Goal: Find specific page/section: Find specific page/section

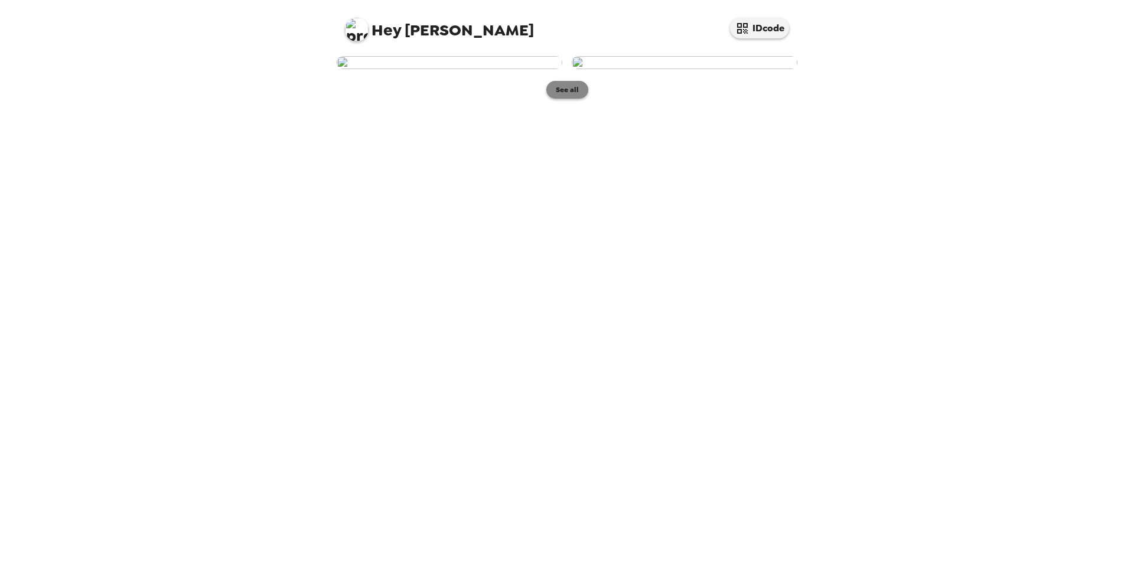
click at [553, 99] on button "See all" at bounding box center [567, 90] width 42 height 18
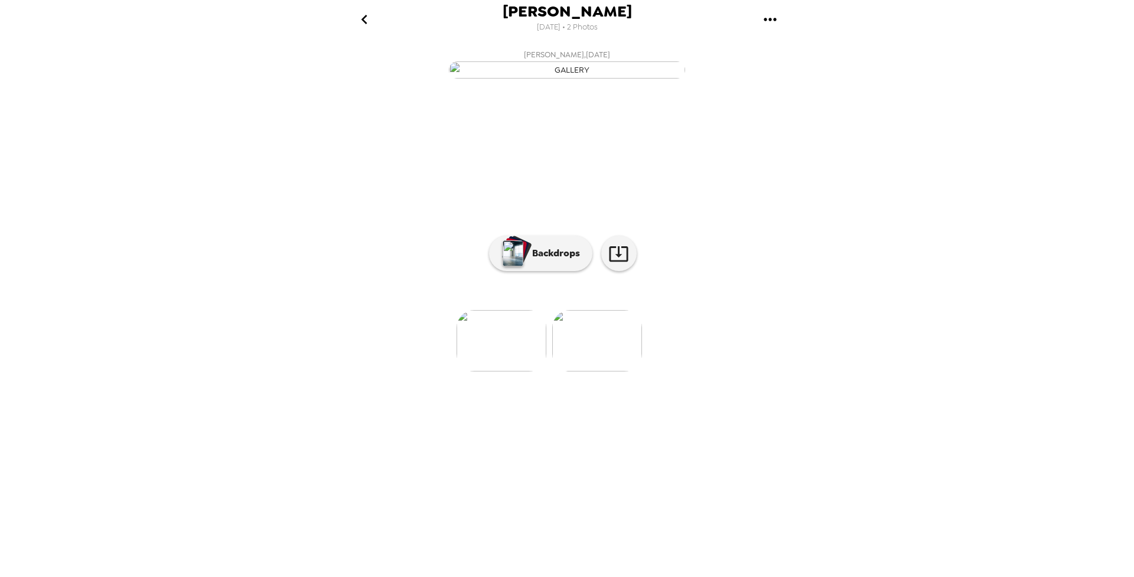
scroll to position [0, 96]
click at [578, 260] on p "Backdrops" at bounding box center [553, 253] width 54 height 14
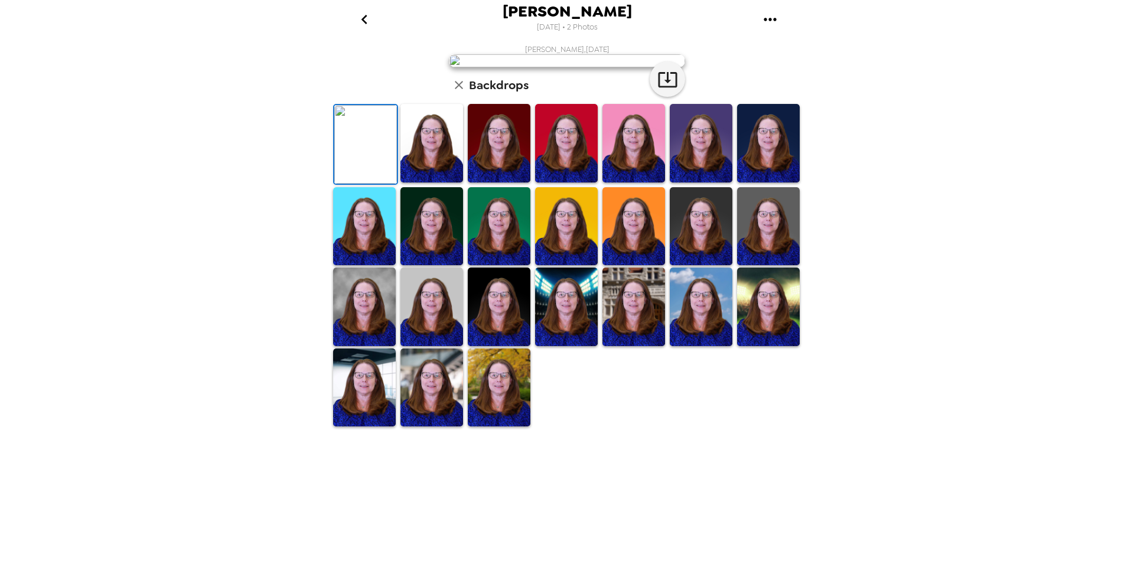
scroll to position [69, 0]
click at [361, 184] on img at bounding box center [365, 144] width 63 height 79
click at [432, 183] on img at bounding box center [431, 143] width 63 height 79
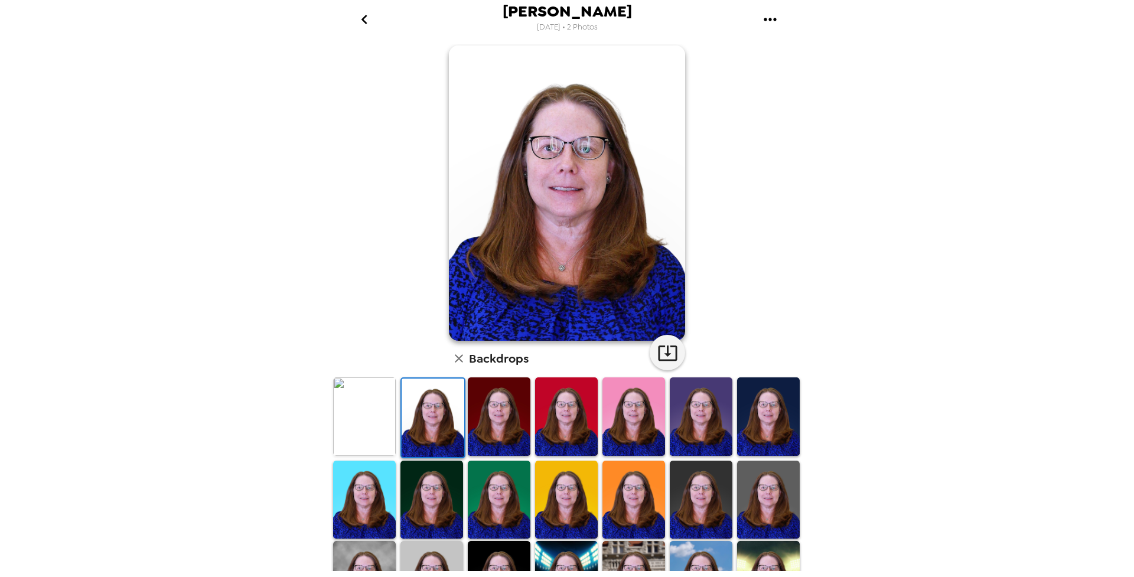
scroll to position [0, 0]
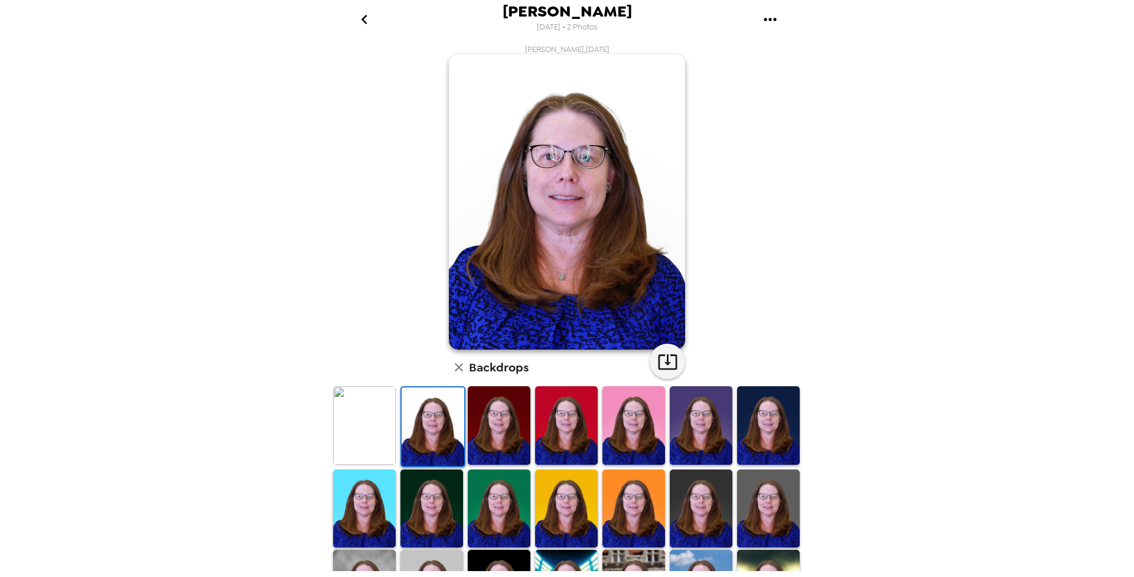
click at [357, 15] on icon "go back" at bounding box center [364, 19] width 19 height 19
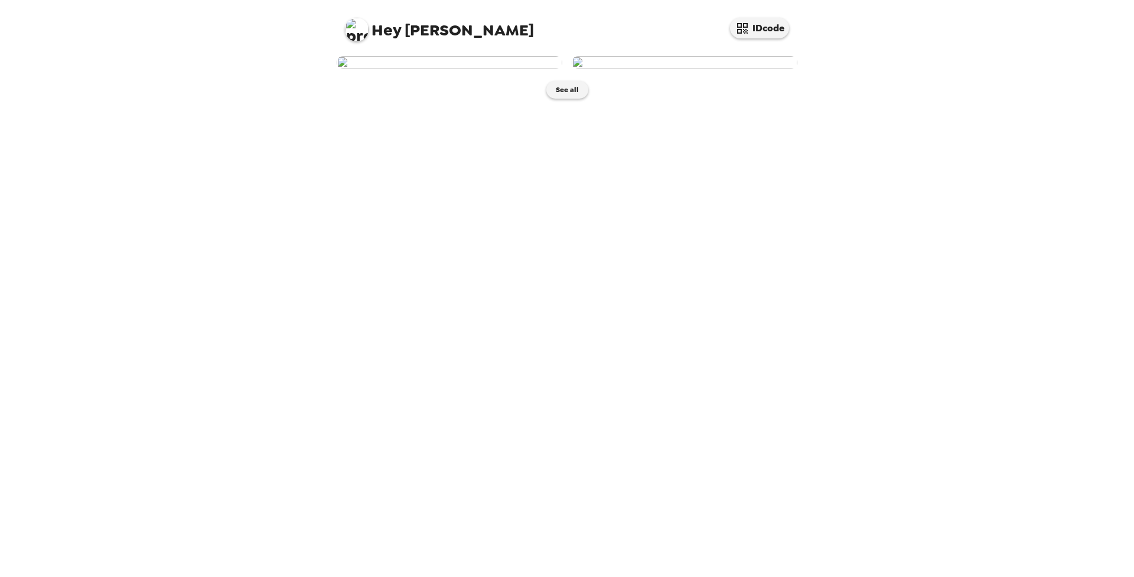
click at [428, 69] on img at bounding box center [450, 62] width 226 height 13
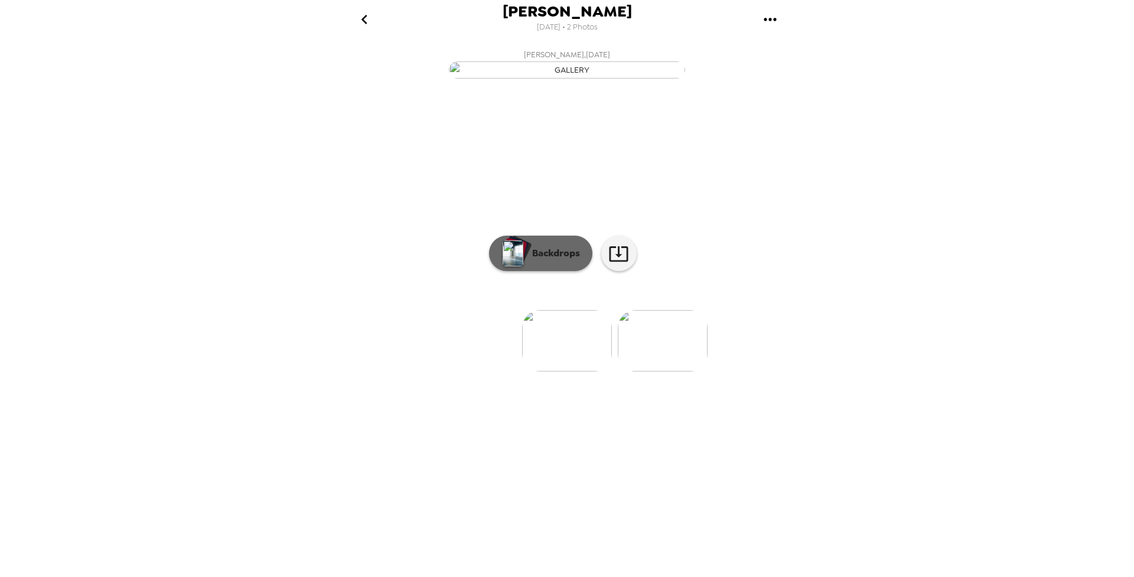
click at [559, 260] on p "Backdrops" at bounding box center [553, 253] width 54 height 14
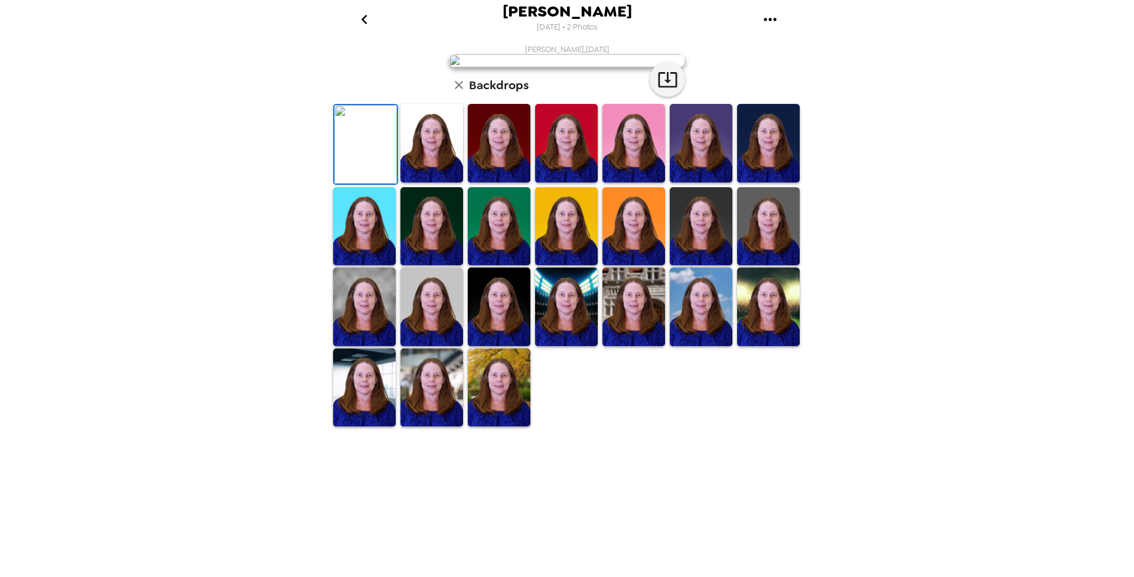
click at [499, 183] on img at bounding box center [499, 143] width 63 height 79
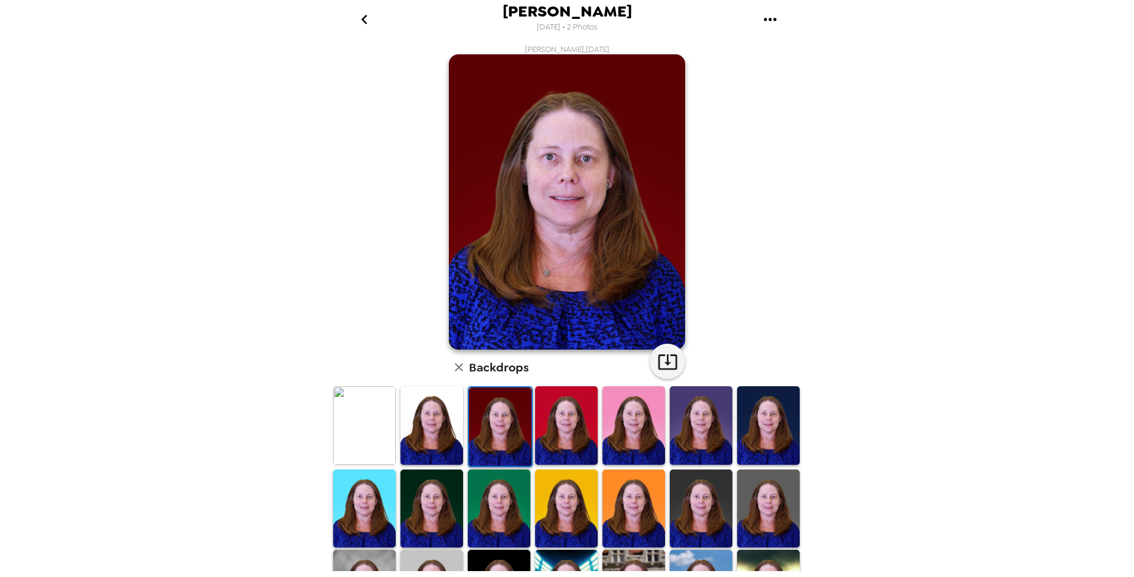
click at [555, 447] on img at bounding box center [566, 425] width 63 height 79
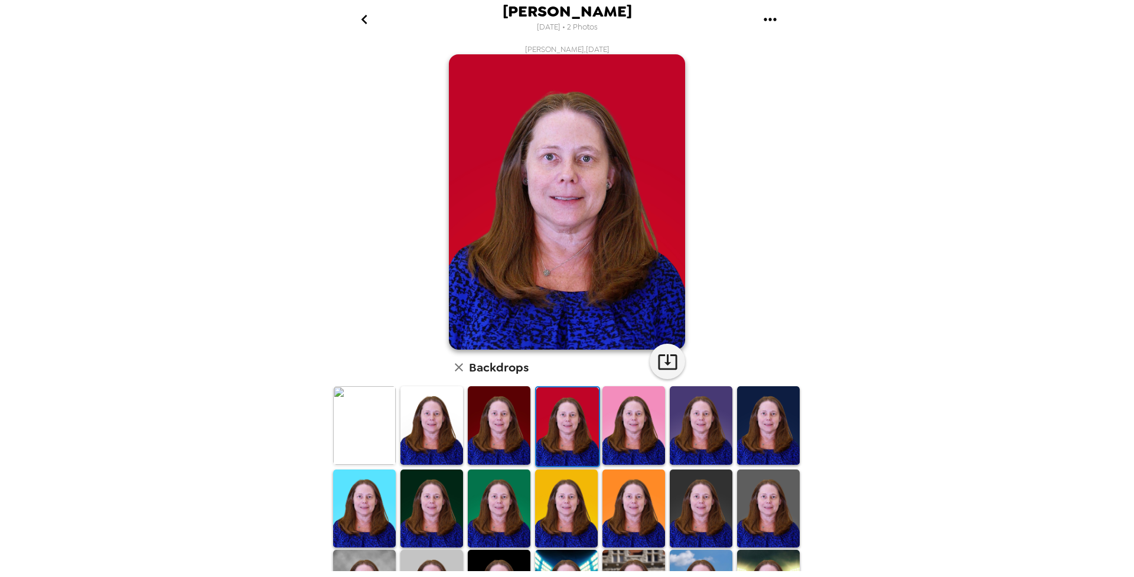
click at [620, 438] on img at bounding box center [633, 425] width 63 height 79
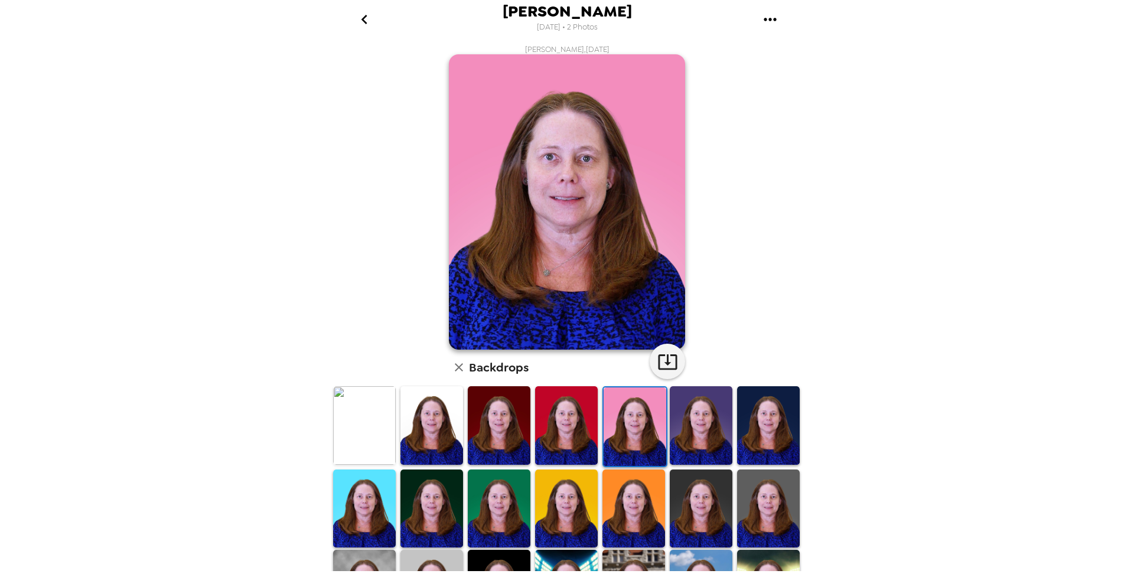
click at [683, 427] on img at bounding box center [701, 425] width 63 height 79
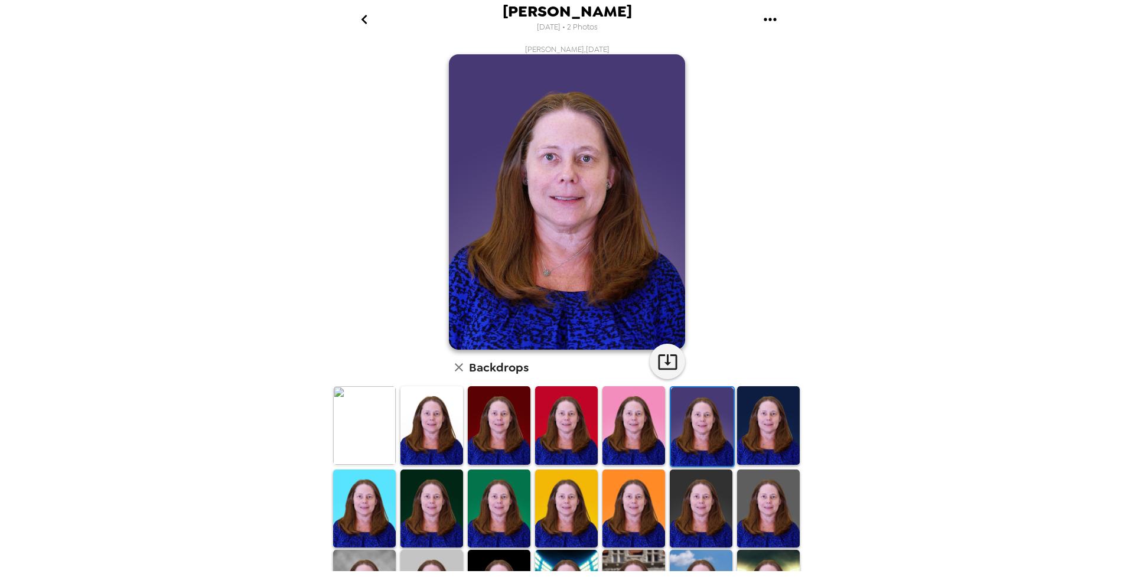
click at [757, 435] on img at bounding box center [768, 425] width 63 height 79
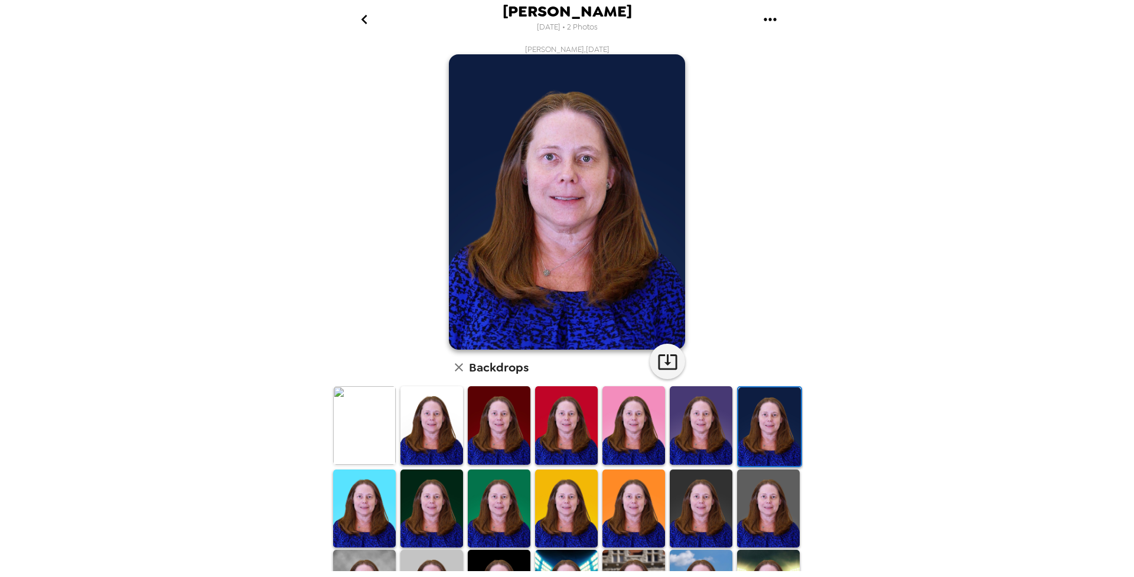
click at [766, 509] on img at bounding box center [768, 509] width 63 height 79
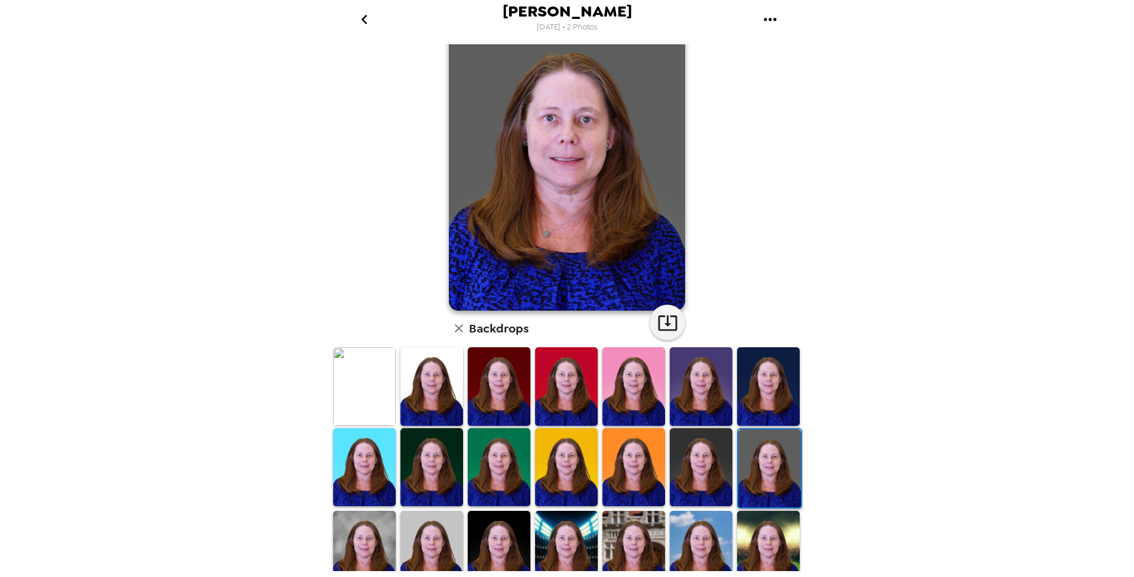
scroll to position [59, 0]
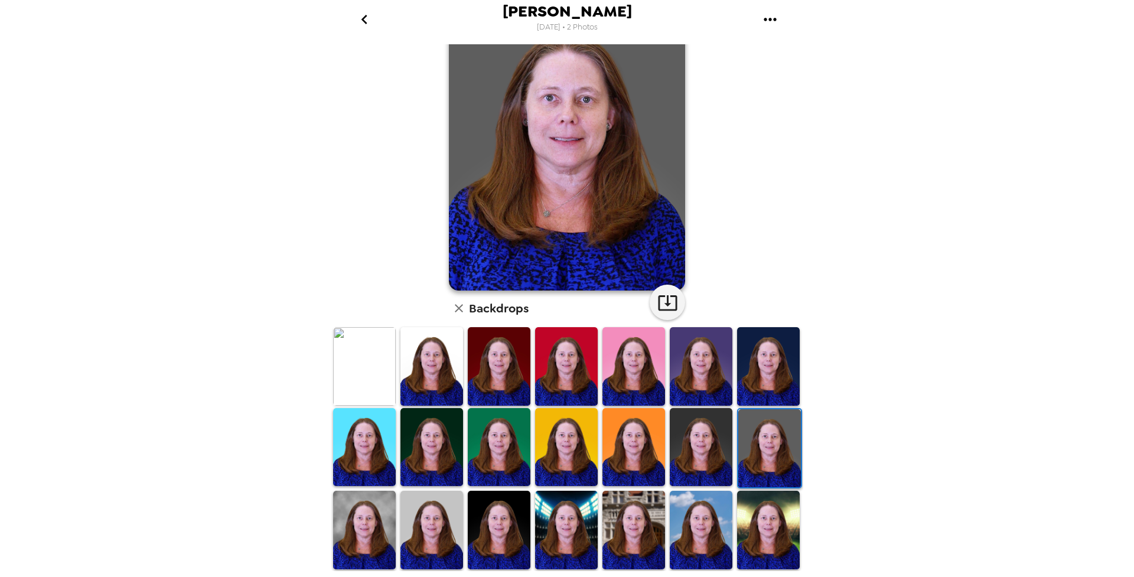
click at [757, 522] on img at bounding box center [768, 530] width 63 height 79
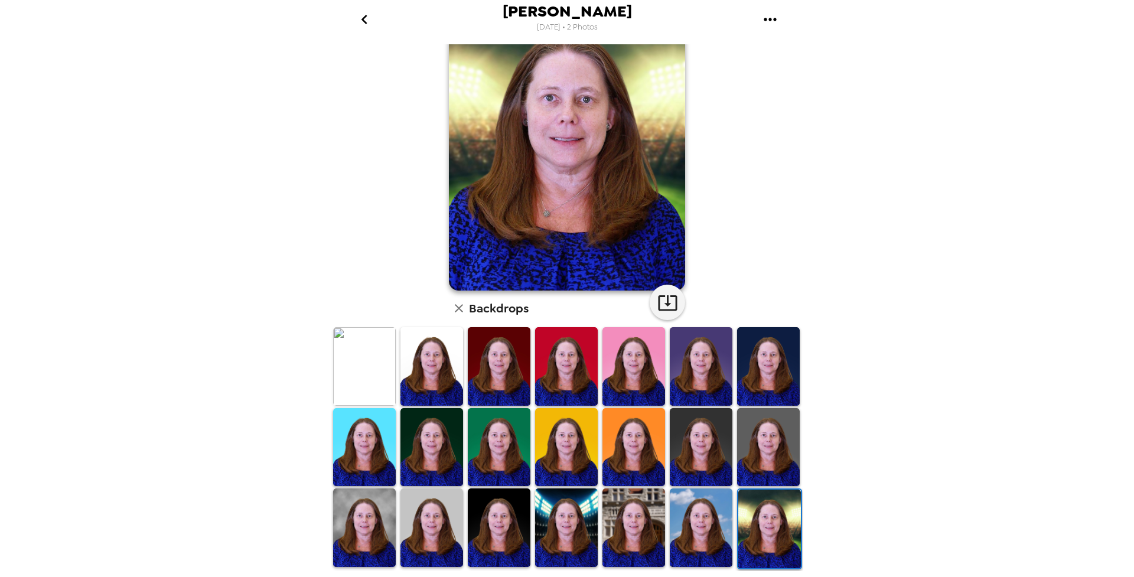
click at [695, 514] on img at bounding box center [701, 527] width 63 height 79
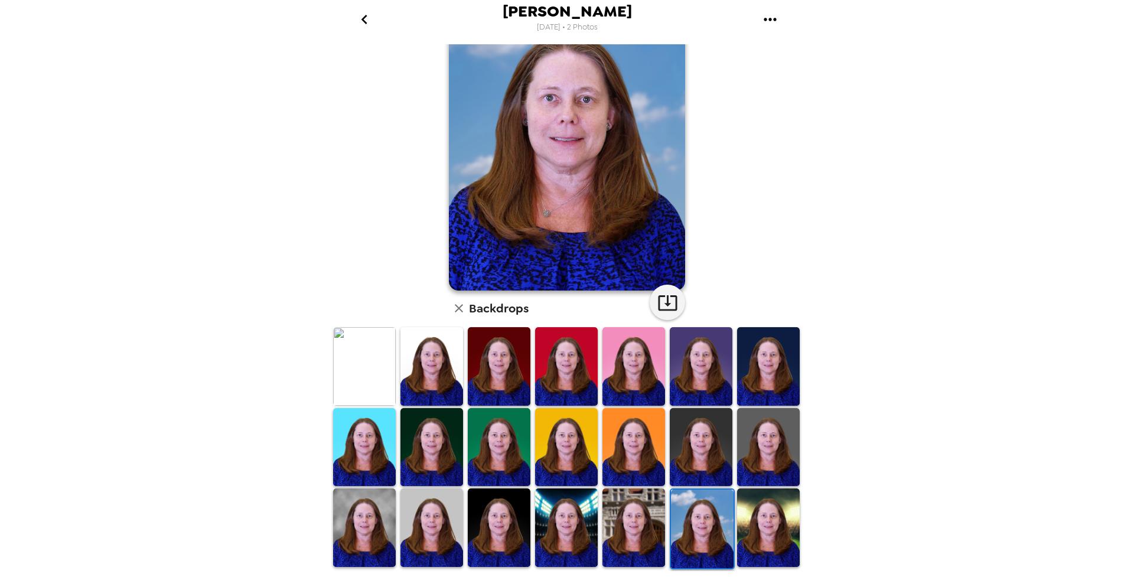
click at [626, 512] on img at bounding box center [633, 527] width 63 height 79
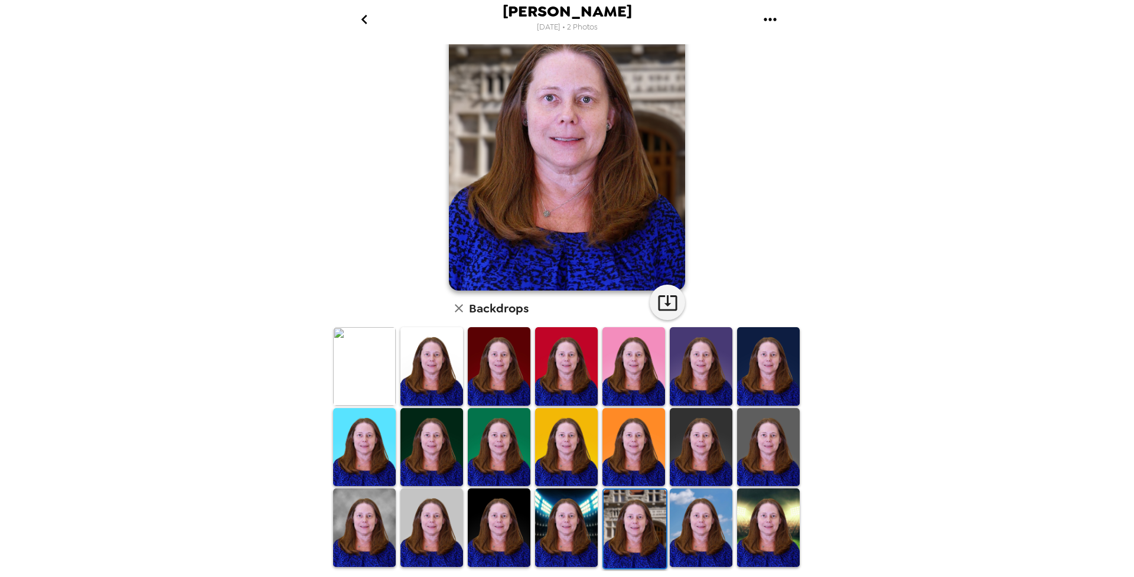
click at [575, 515] on img at bounding box center [566, 527] width 63 height 79
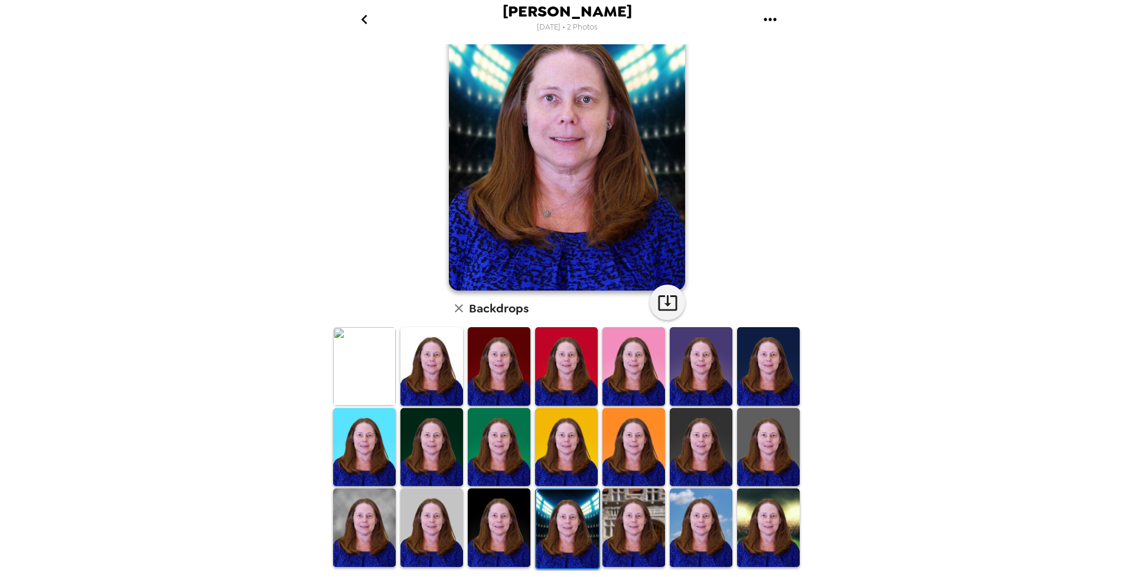
click at [510, 519] on img at bounding box center [499, 527] width 63 height 79
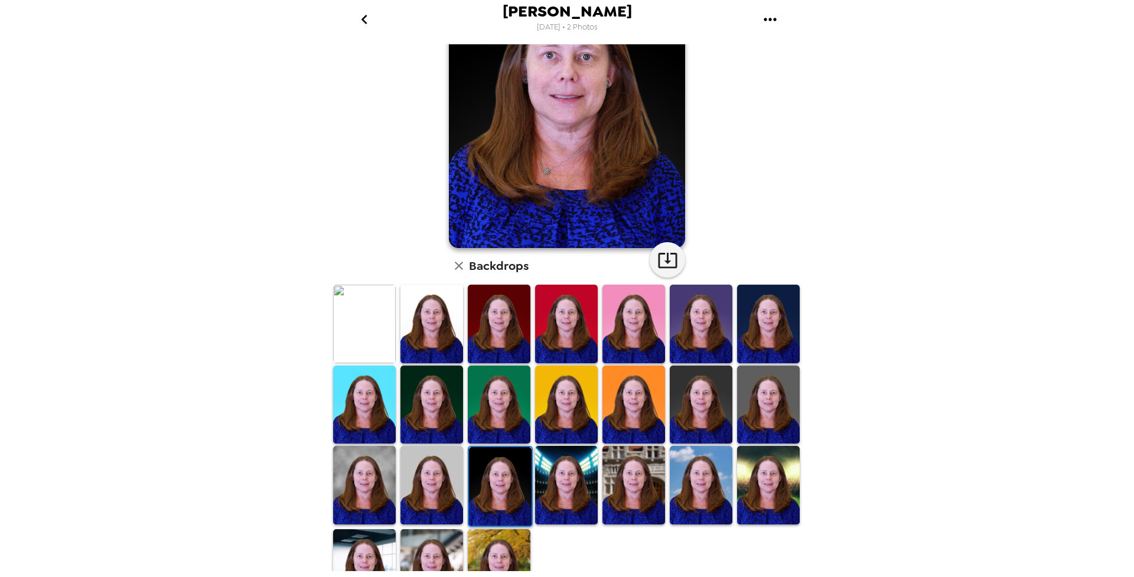
scroll to position [118, 0]
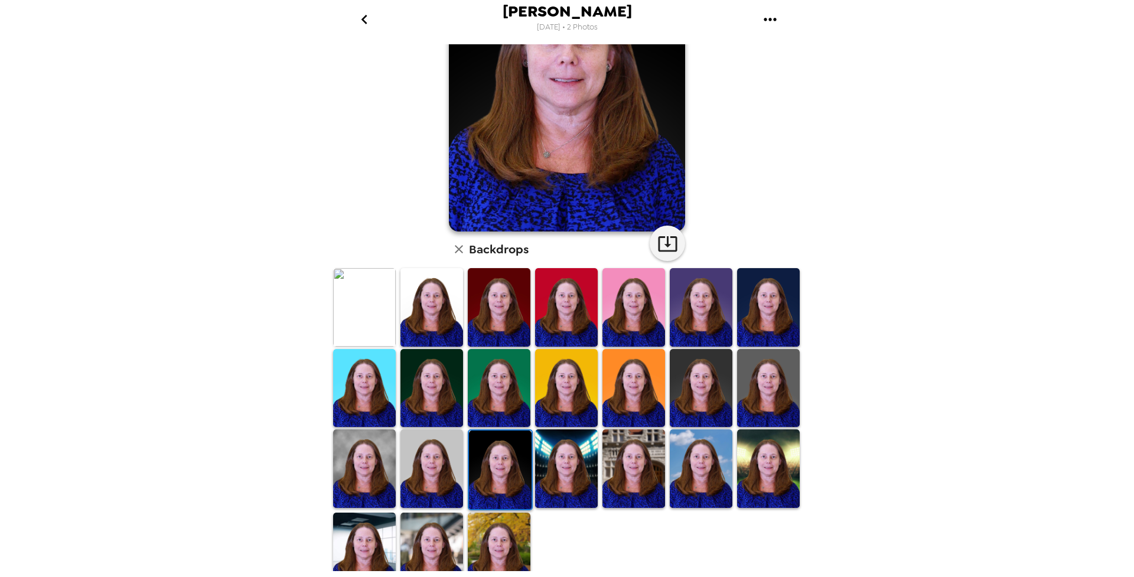
click at [373, 451] on img at bounding box center [364, 468] width 63 height 79
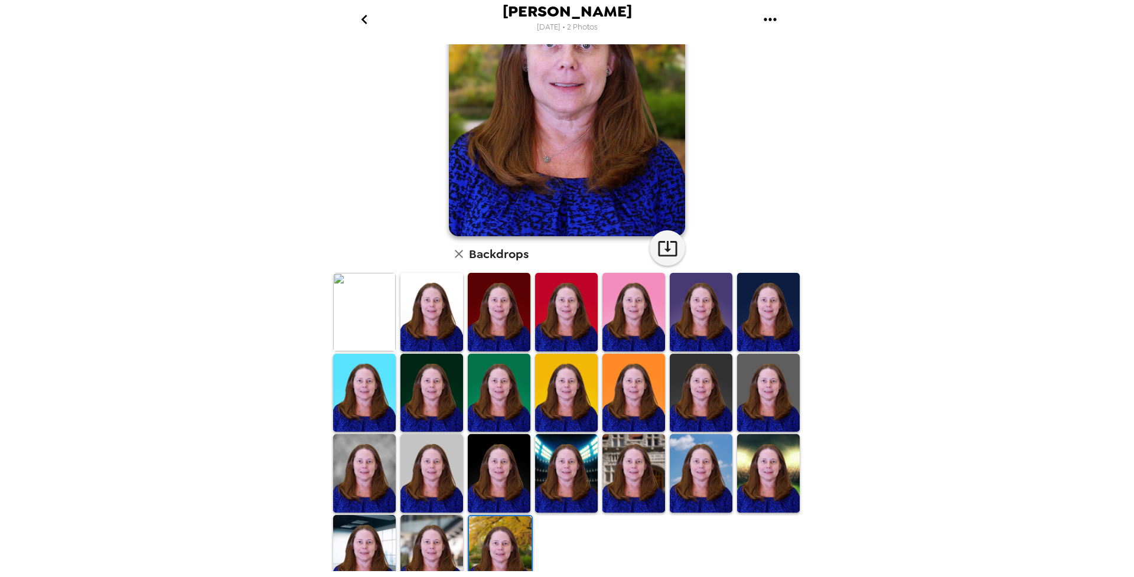
scroll to position [132, 0]
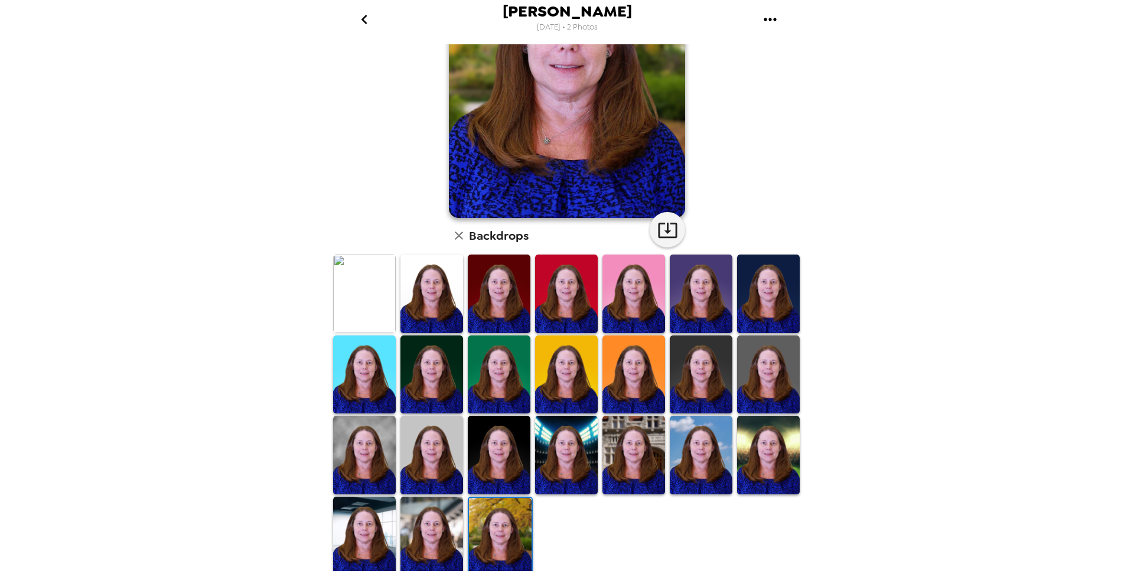
click at [439, 527] on img at bounding box center [431, 536] width 63 height 78
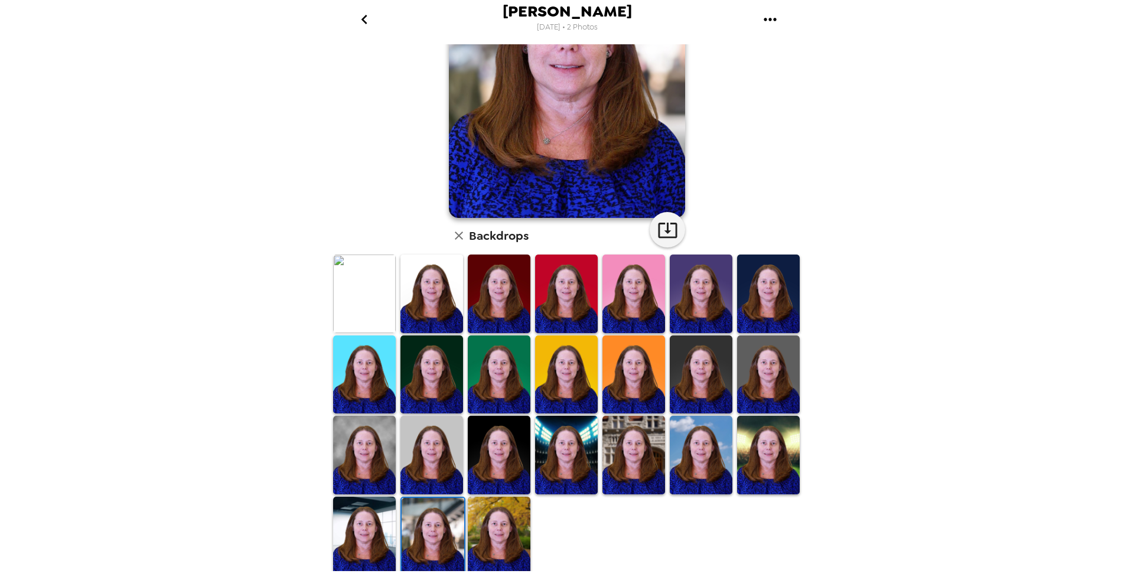
click at [358, 546] on img at bounding box center [364, 536] width 63 height 78
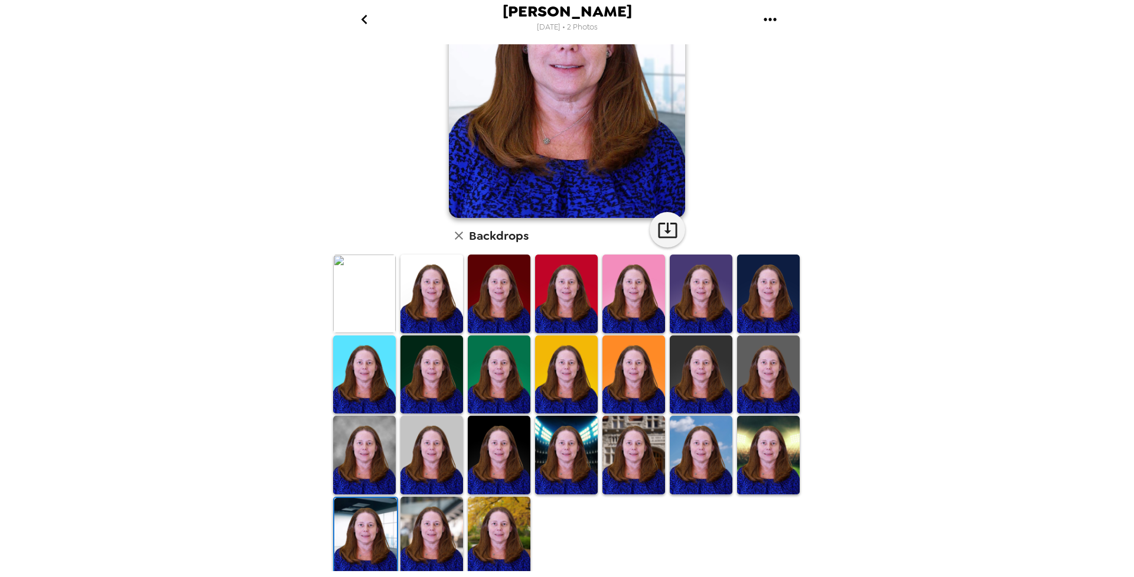
click at [449, 450] on img at bounding box center [431, 455] width 63 height 78
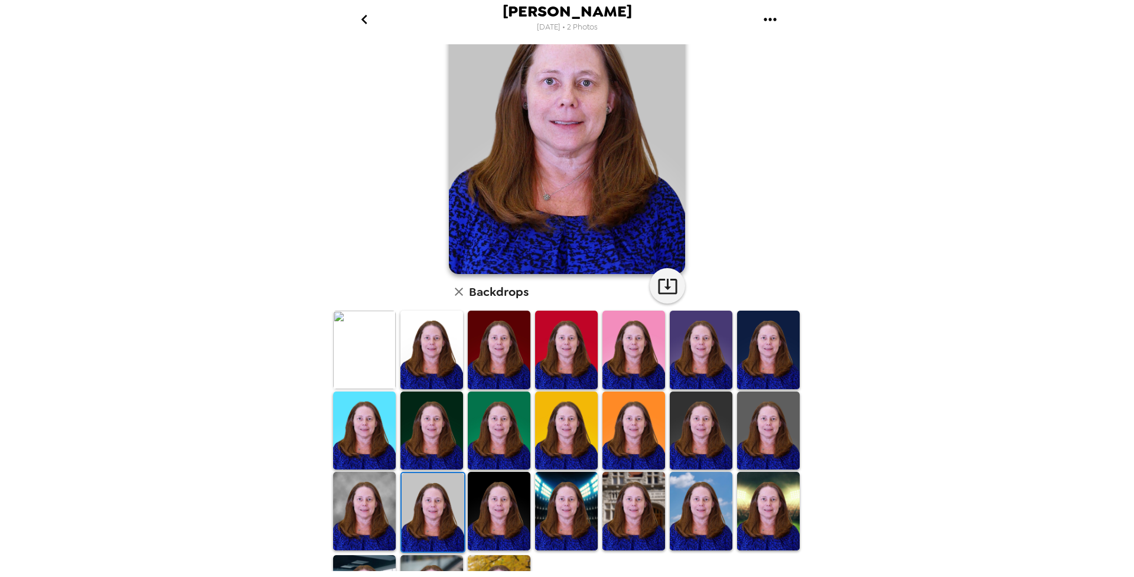
scroll to position [0, 0]
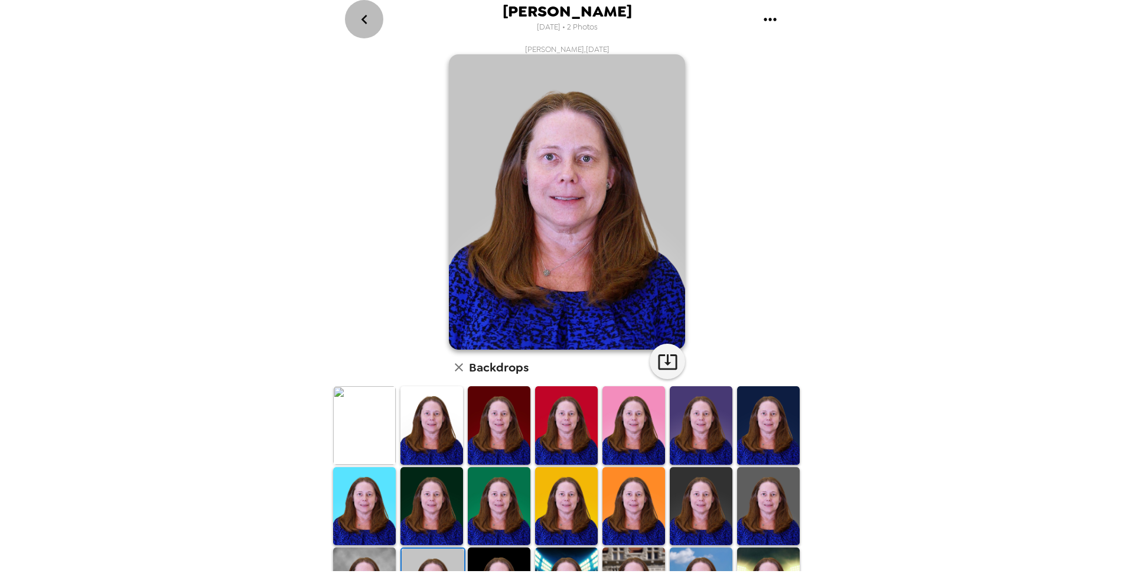
click at [366, 22] on icon "go back" at bounding box center [364, 19] width 6 height 9
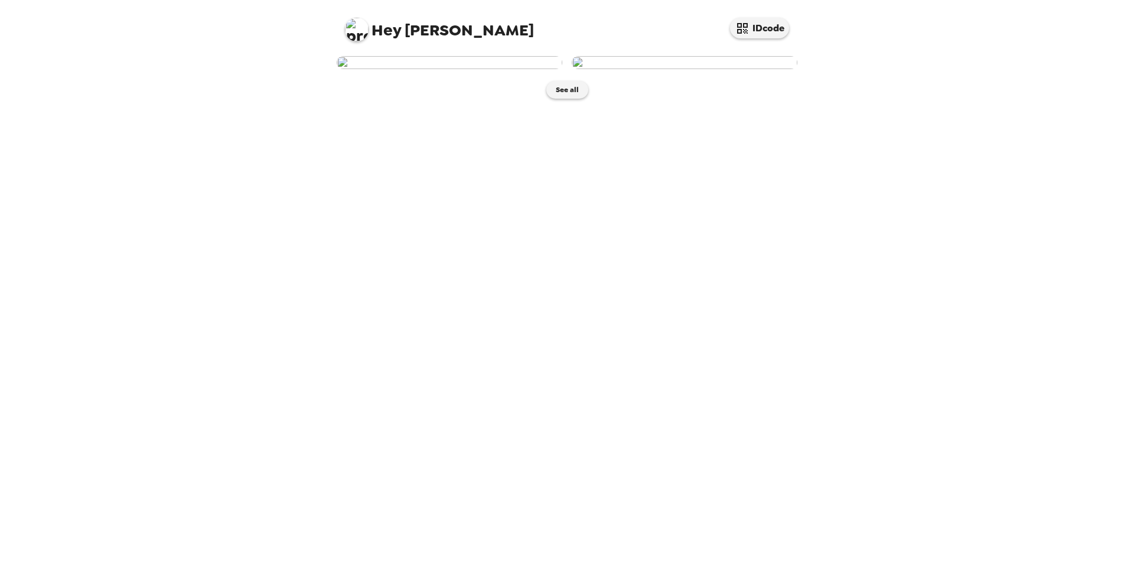
click at [685, 69] on img at bounding box center [685, 62] width 226 height 13
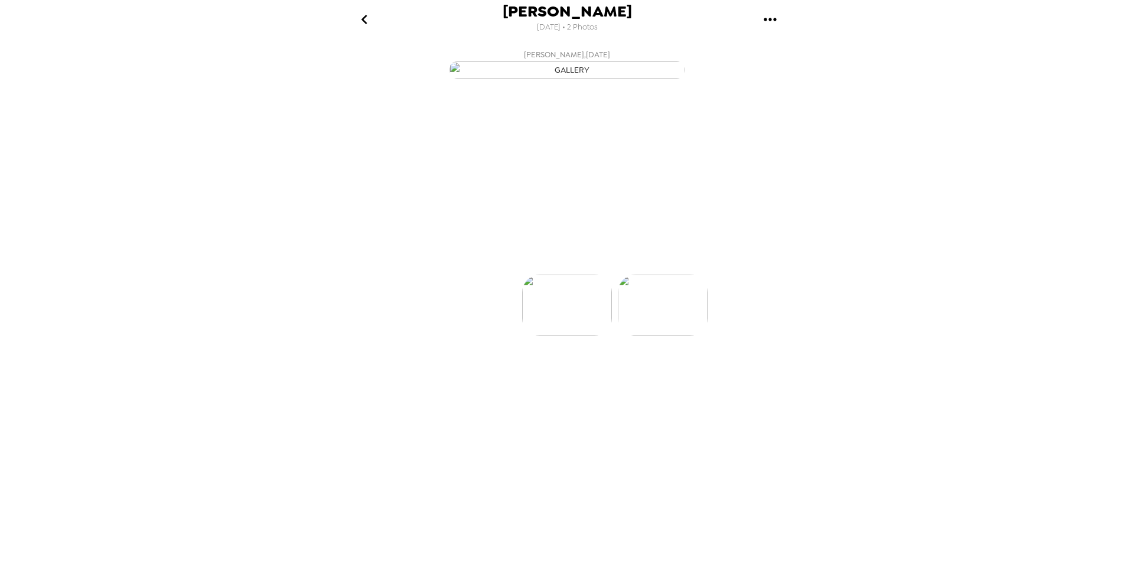
scroll to position [0, 95]
click at [542, 260] on p "Backdrops" at bounding box center [553, 253] width 54 height 14
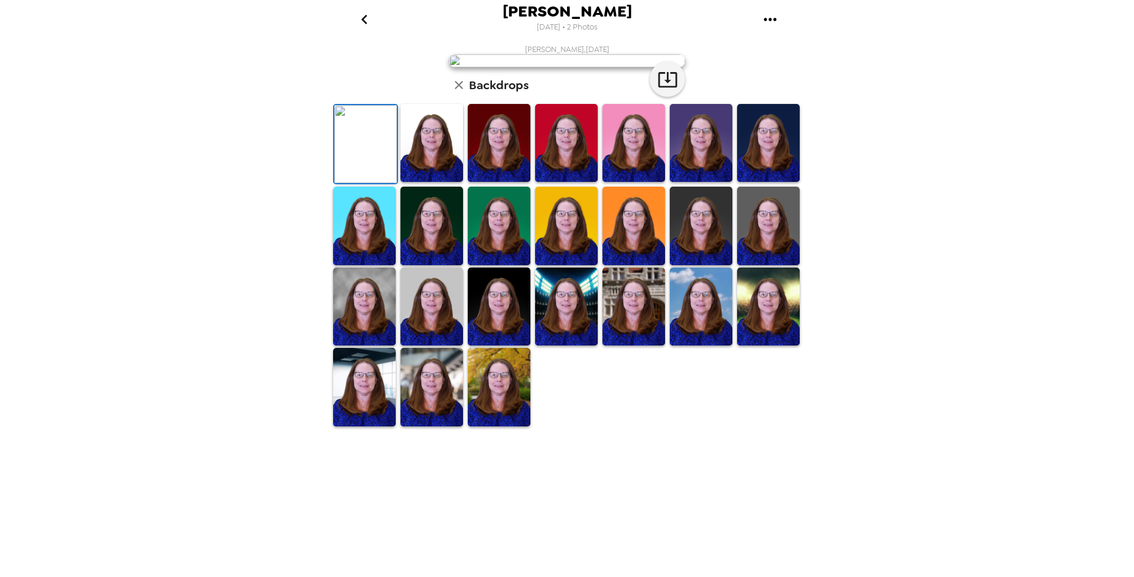
scroll to position [132, 0]
click at [476, 426] on img at bounding box center [499, 387] width 63 height 78
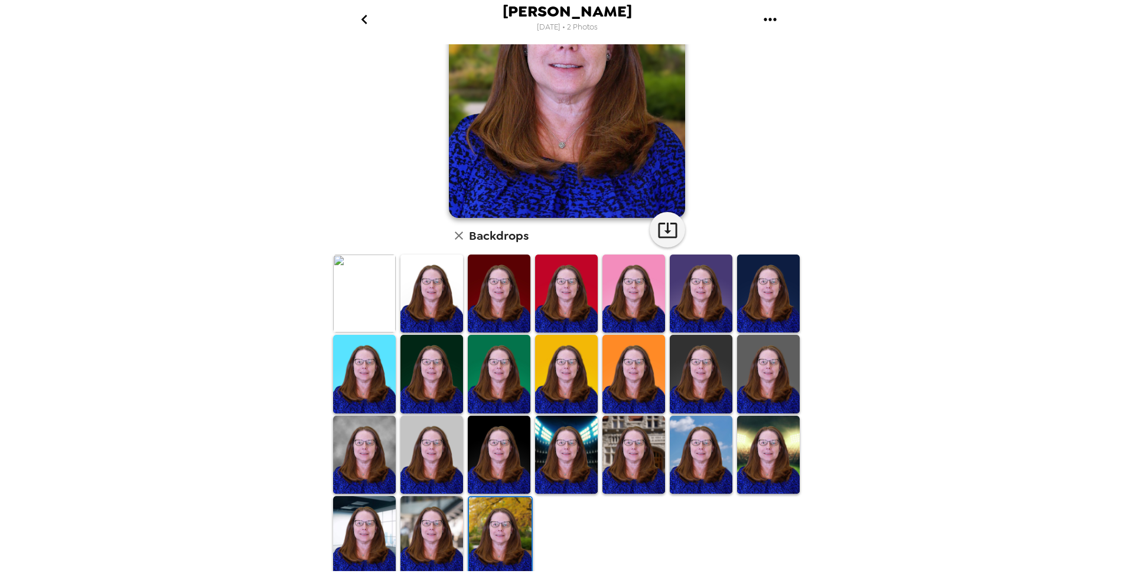
click at [373, 471] on img at bounding box center [364, 455] width 63 height 78
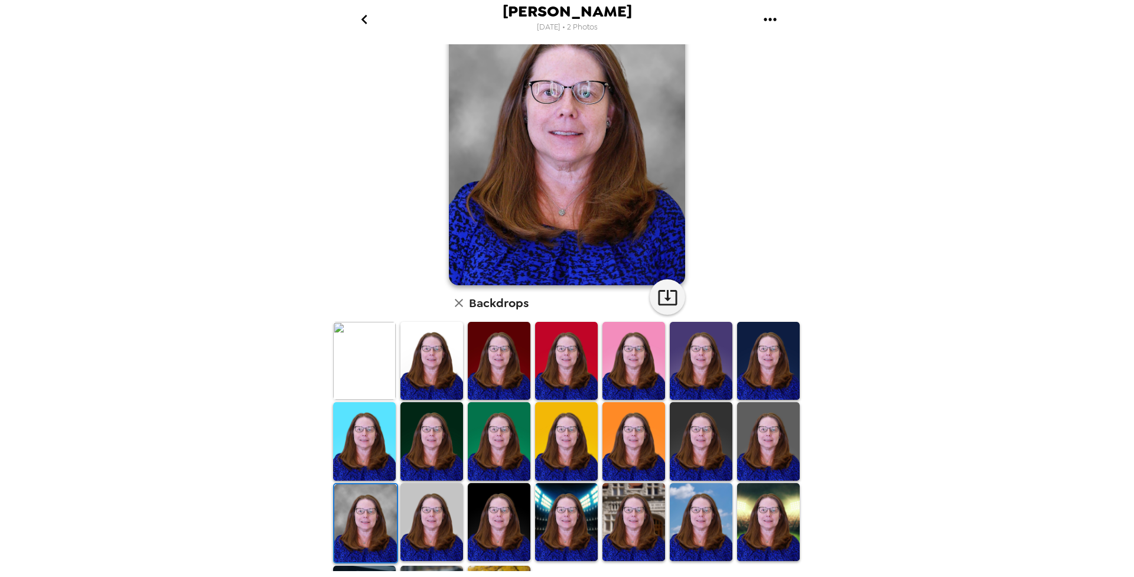
scroll to position [118, 0]
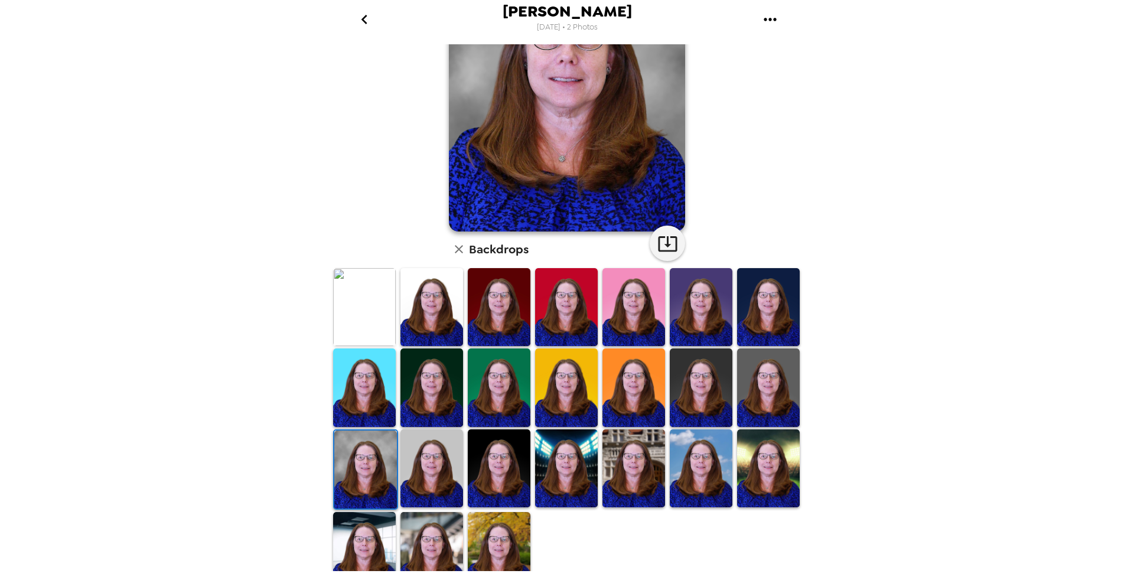
click at [431, 461] on img at bounding box center [431, 468] width 63 height 78
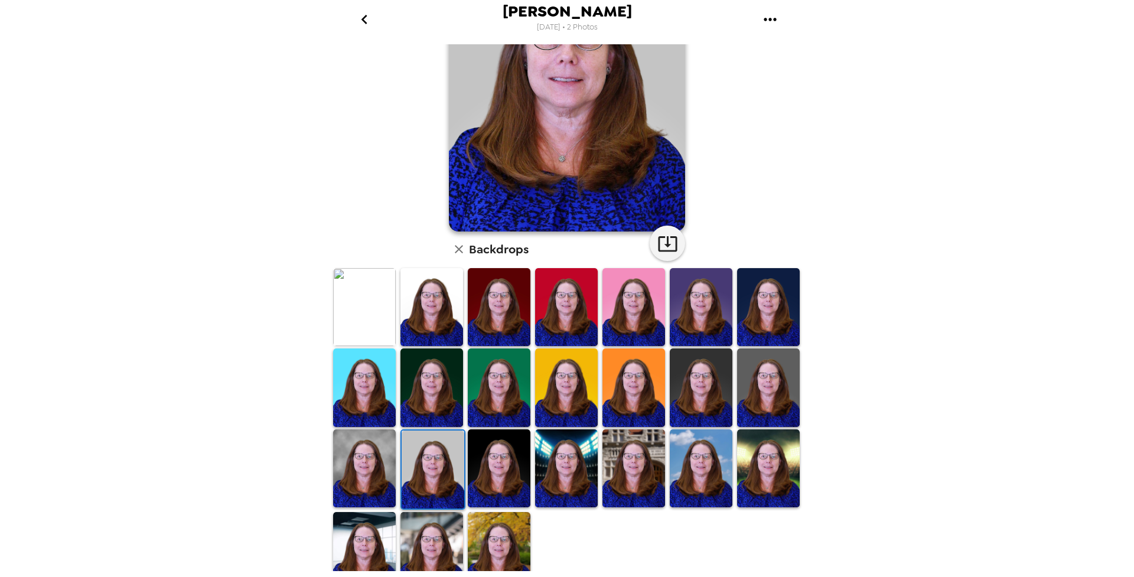
click at [511, 461] on img at bounding box center [499, 468] width 63 height 78
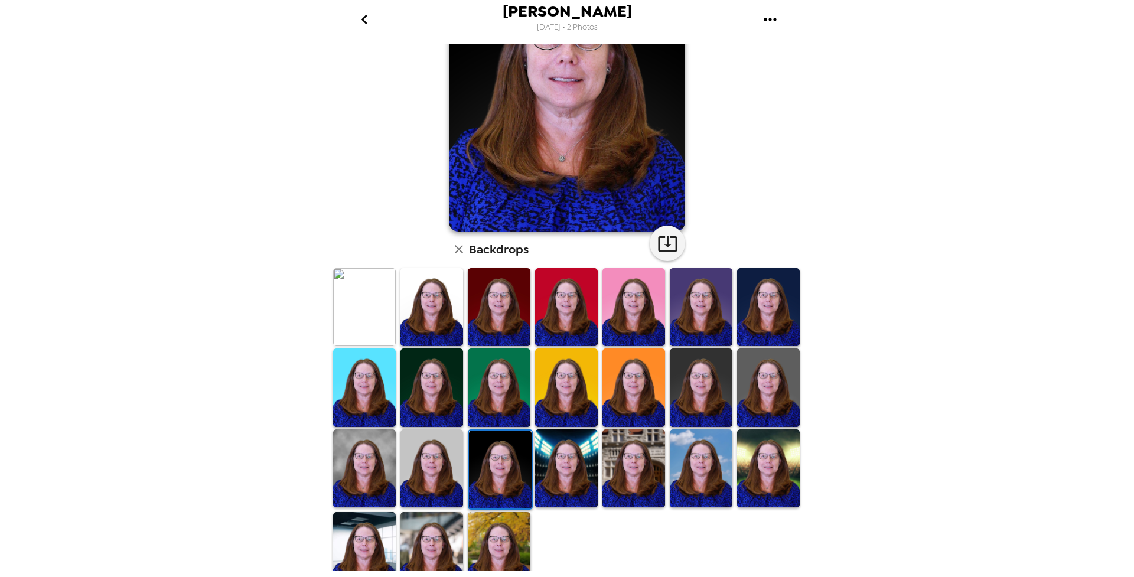
click at [705, 373] on img at bounding box center [701, 387] width 63 height 78
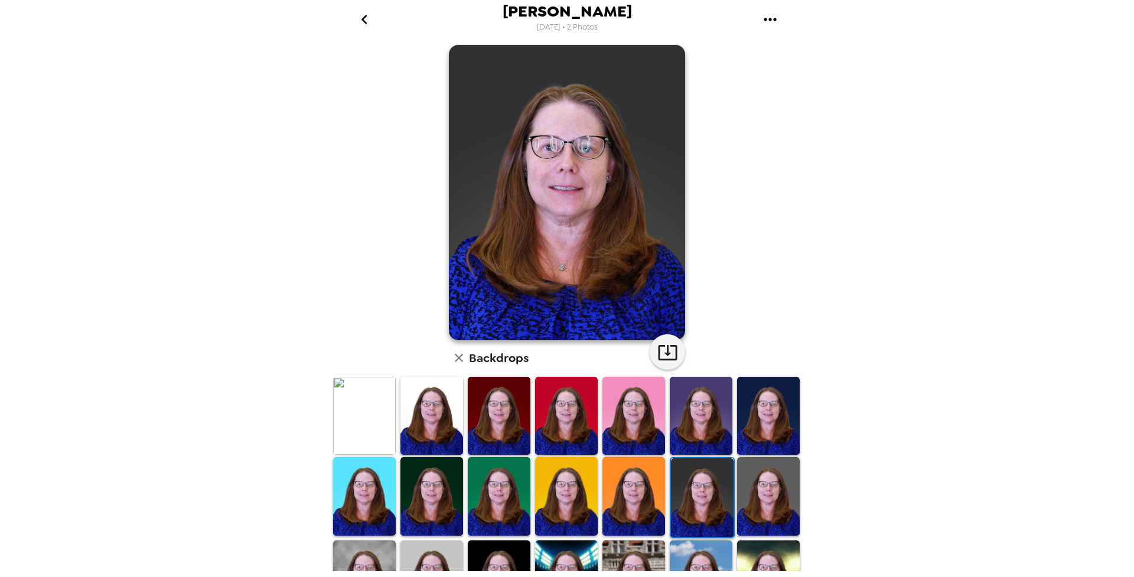
scroll to position [0, 0]
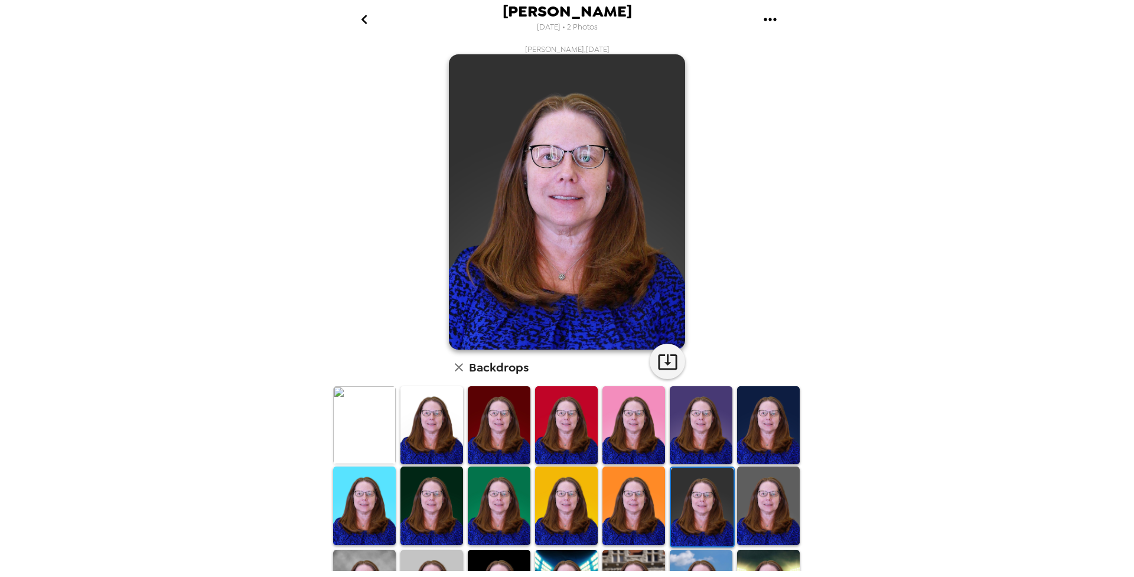
click at [768, 503] on img at bounding box center [768, 506] width 63 height 78
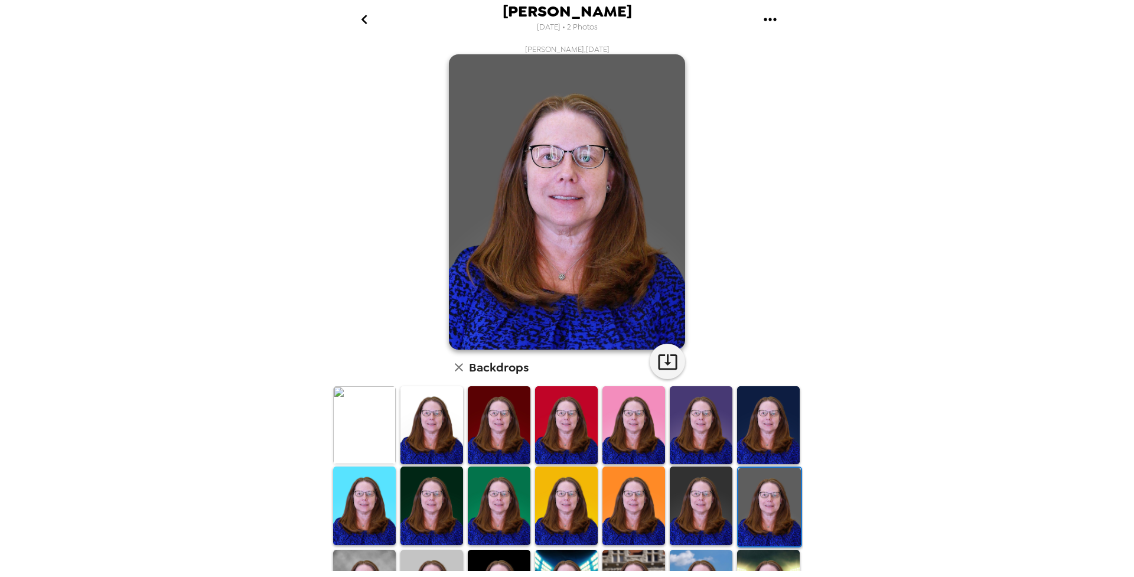
click at [364, 20] on icon "go back" at bounding box center [364, 19] width 19 height 19
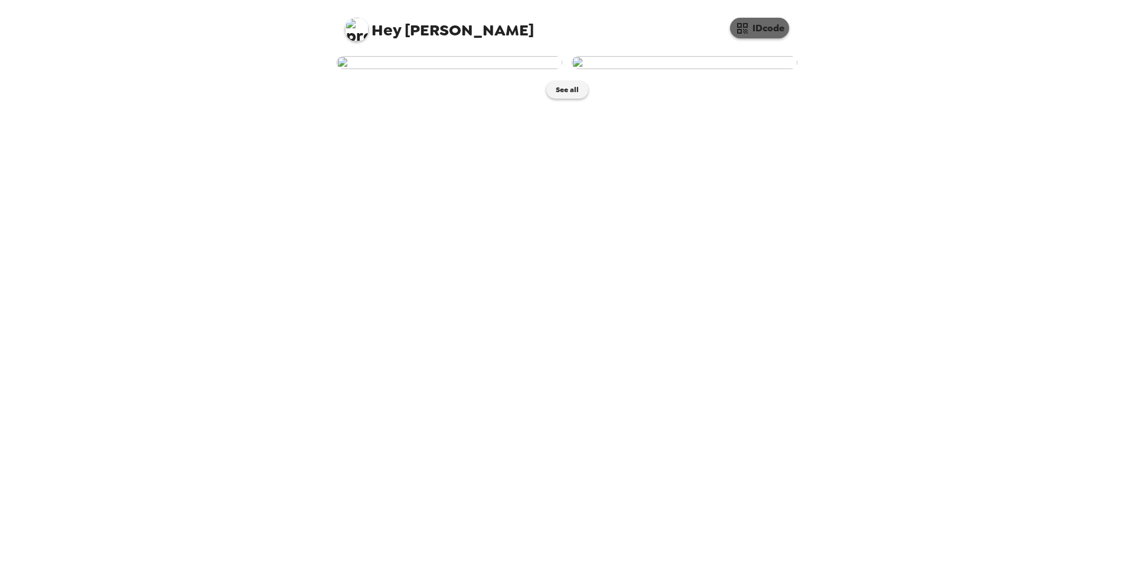
click at [766, 28] on button "IDcode" at bounding box center [759, 28] width 59 height 21
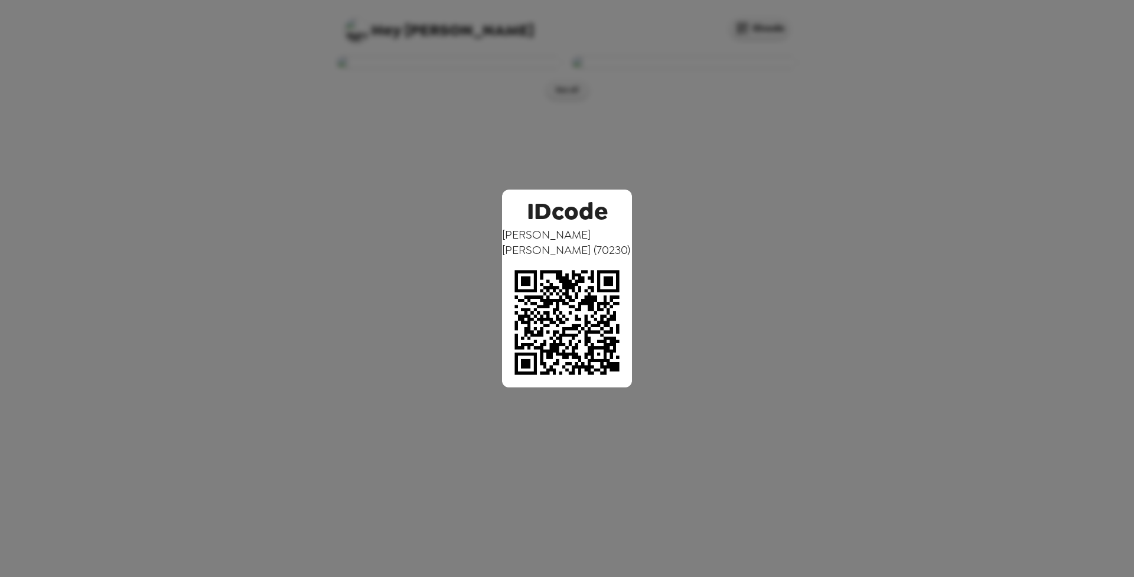
click at [527, 135] on div "IDcode Michelle Behny ( 70230 )" at bounding box center [567, 288] width 1134 height 577
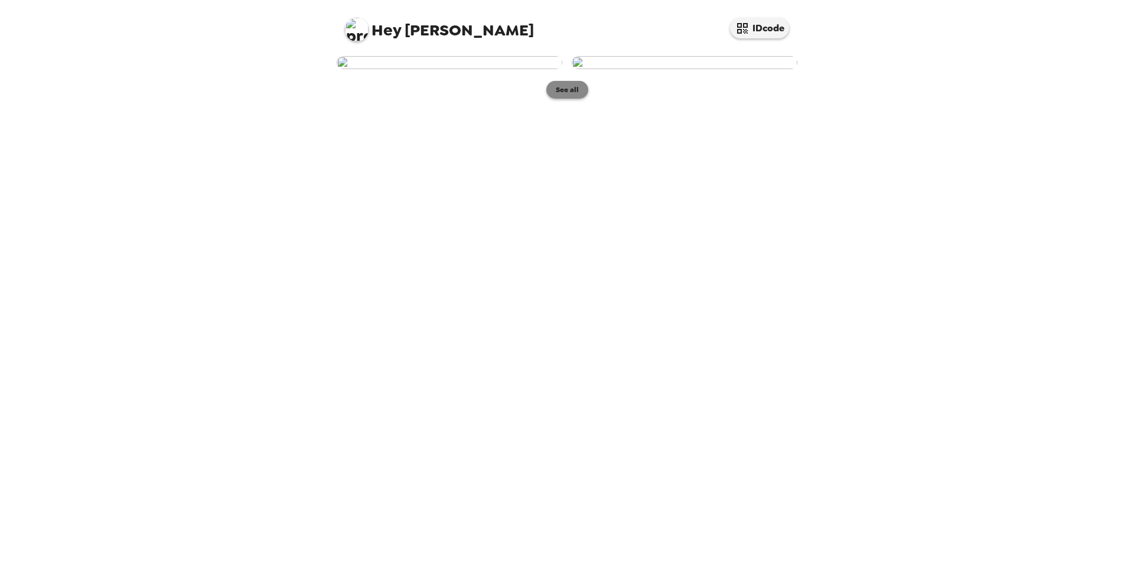
click at [568, 99] on button "See all" at bounding box center [567, 90] width 42 height 18
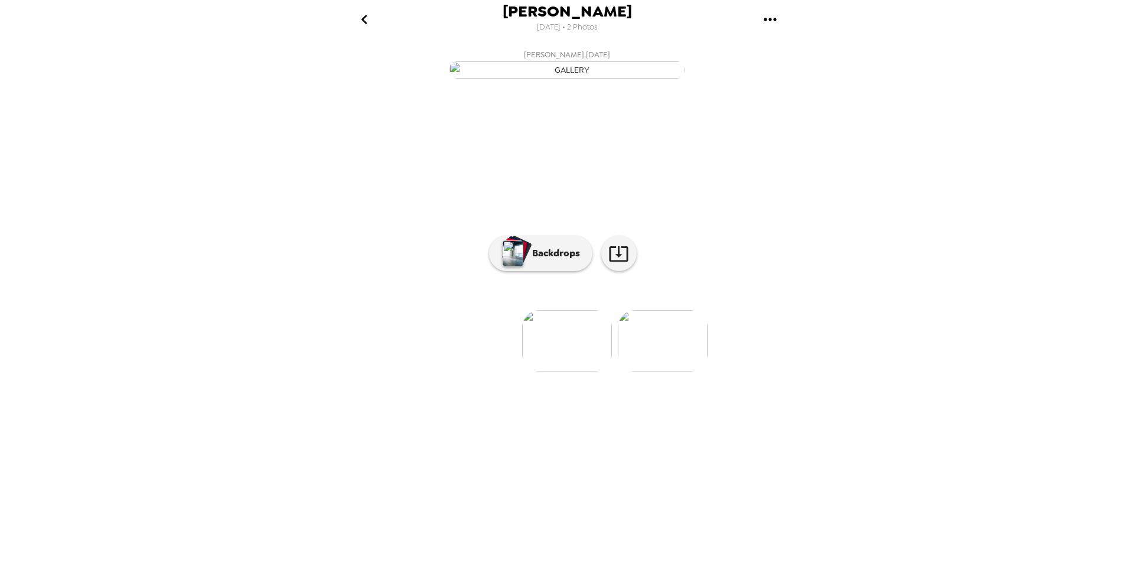
click at [770, 17] on icon "gallery menu" at bounding box center [770, 19] width 19 height 19
click at [663, 70] on div at bounding box center [567, 288] width 1134 height 577
click at [361, 18] on icon "go back" at bounding box center [364, 19] width 19 height 19
